Goal: Task Accomplishment & Management: Use online tool/utility

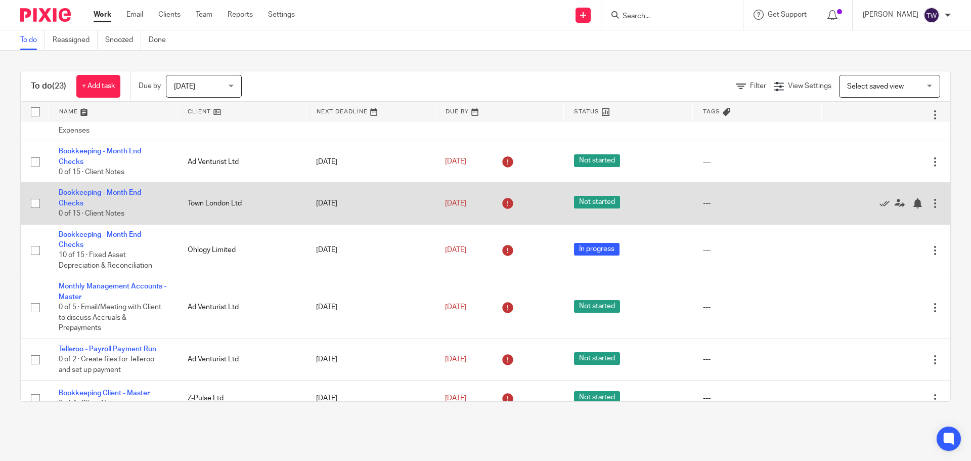
scroll to position [51, 0]
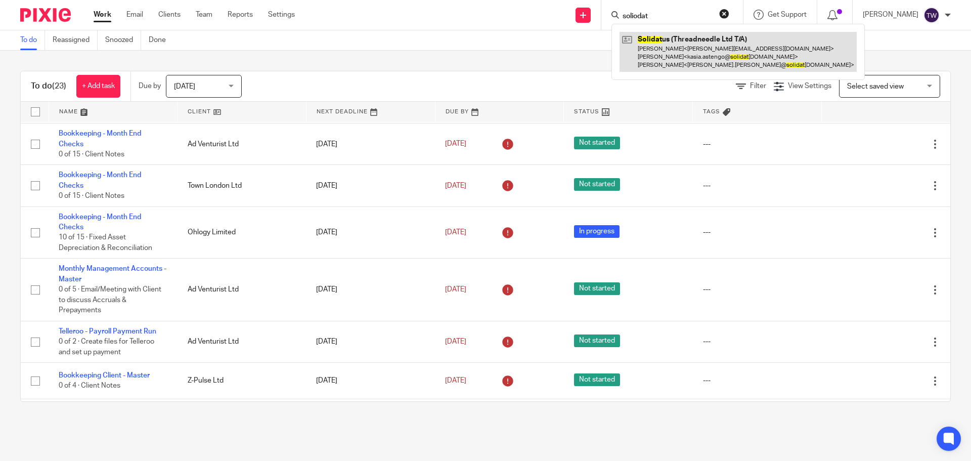
type input "soliodat"
click at [654, 41] on link at bounding box center [737, 52] width 237 height 40
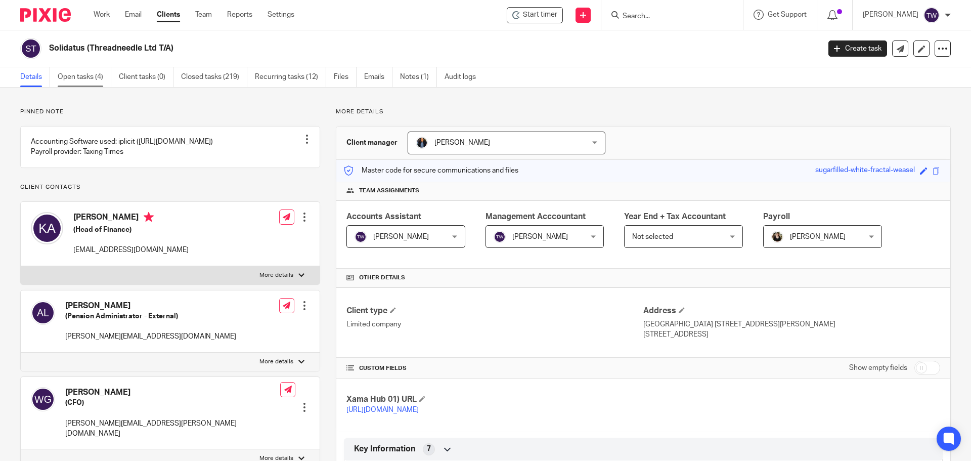
click at [99, 74] on link "Open tasks (4)" at bounding box center [85, 77] width 54 height 20
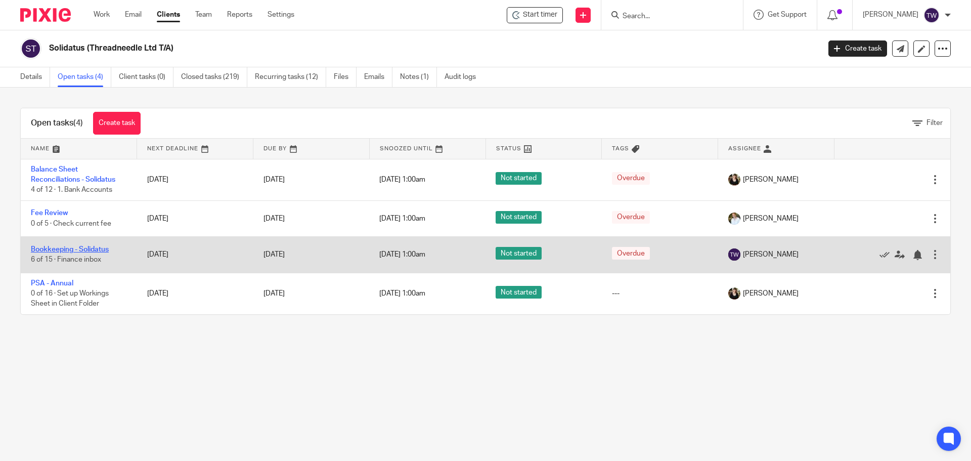
click at [84, 249] on link "Bookkeeping - Solidatus" at bounding box center [70, 249] width 78 height 7
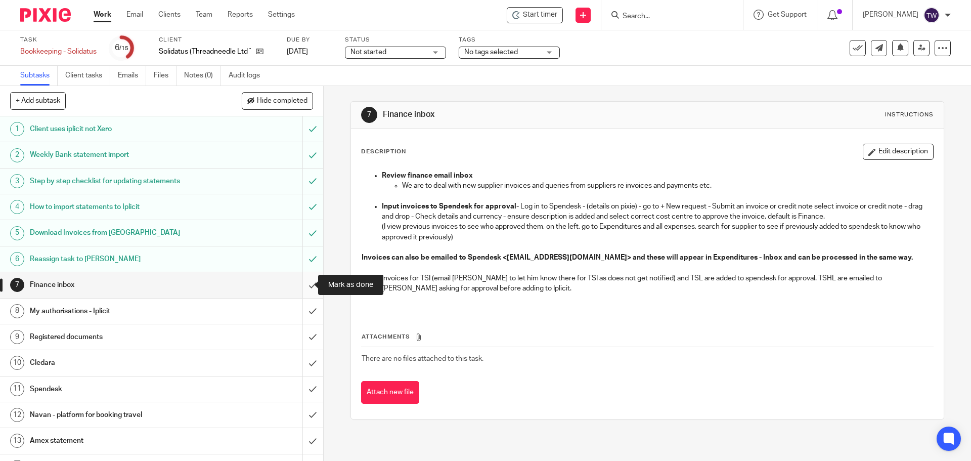
click at [302, 285] on input "submit" at bounding box center [161, 284] width 323 height 25
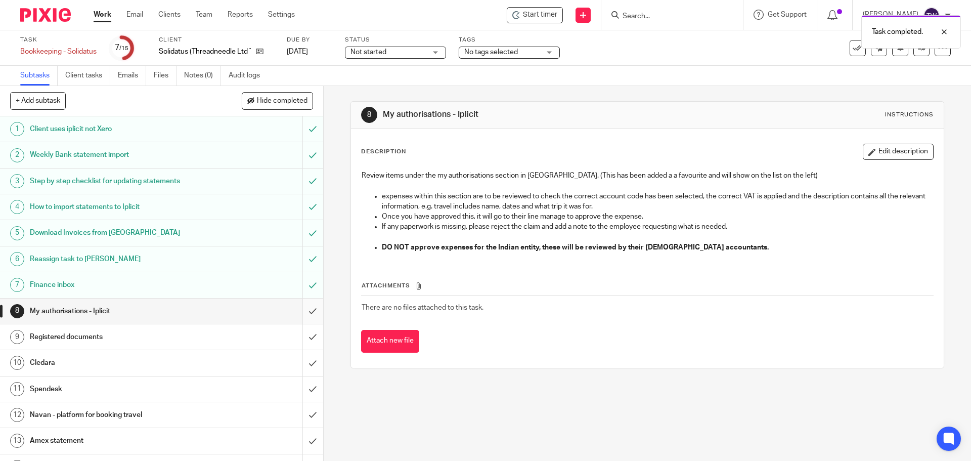
click at [306, 310] on input "submit" at bounding box center [161, 310] width 323 height 25
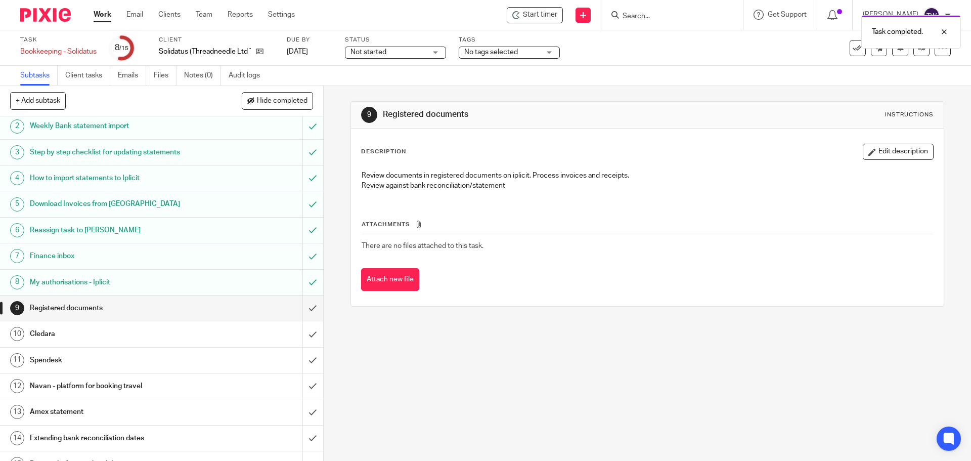
scroll to position [45, 0]
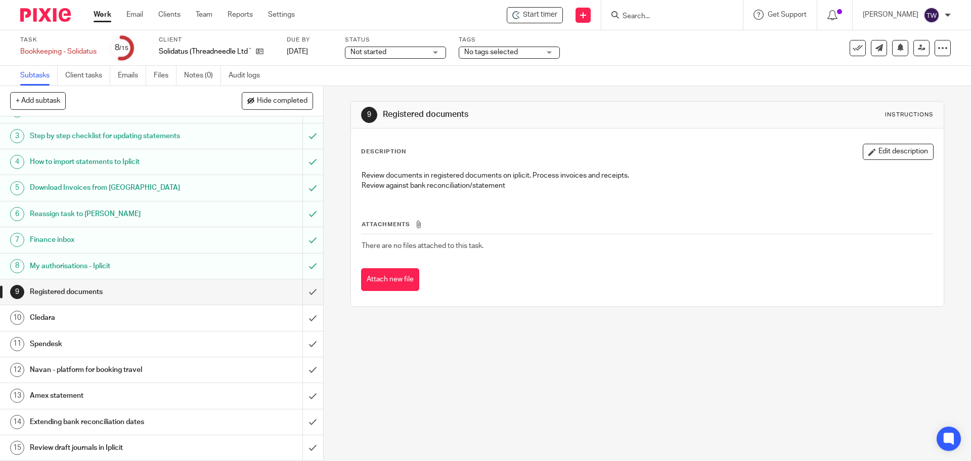
click at [175, 291] on h1 "Registered documents" at bounding box center [117, 291] width 175 height 15
